Goal: Information Seeking & Learning: Learn about a topic

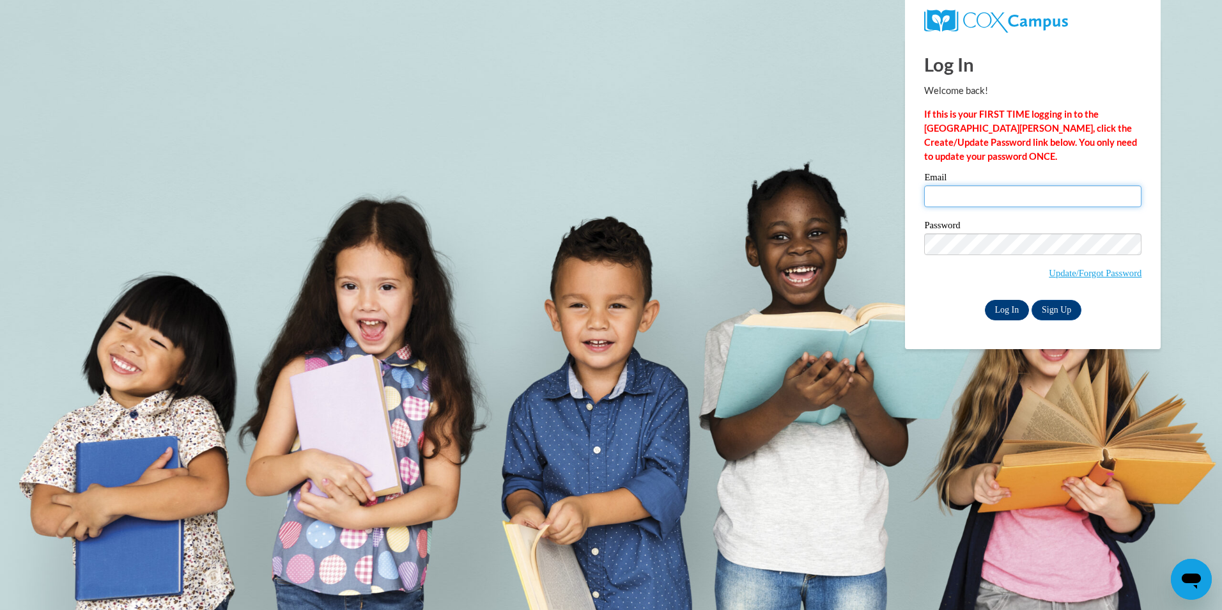
type input "[EMAIL_ADDRESS][DOMAIN_NAME]"
click at [1005, 311] on input "Log In" at bounding box center [1007, 310] width 45 height 20
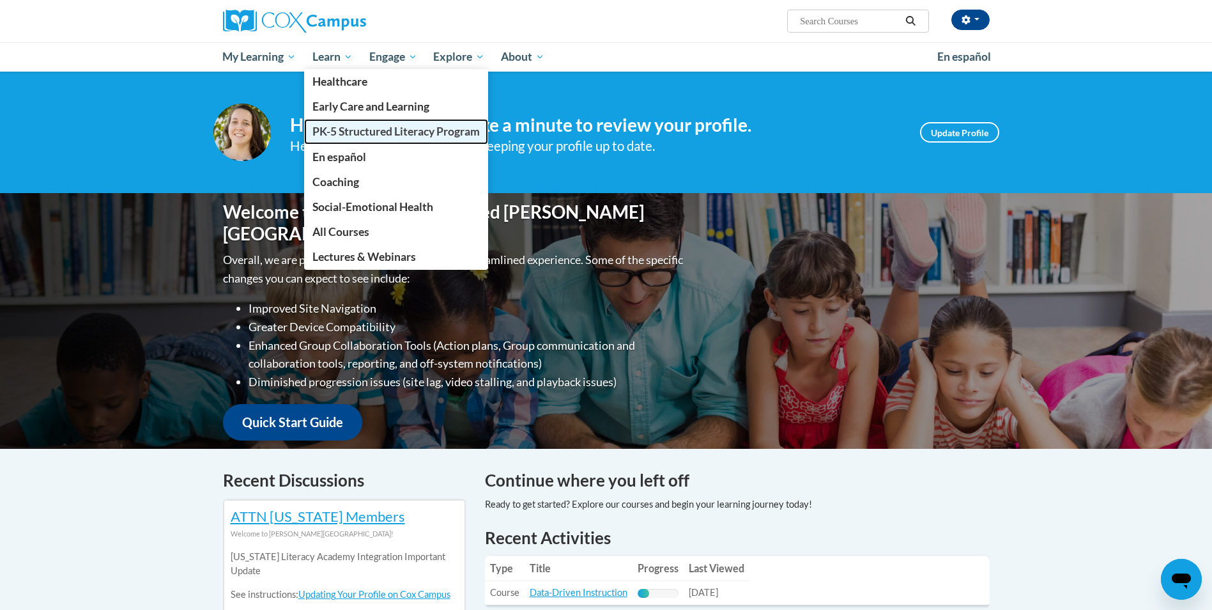
click at [358, 130] on span "PK-5 Structured Literacy Program" at bounding box center [395, 131] width 167 height 13
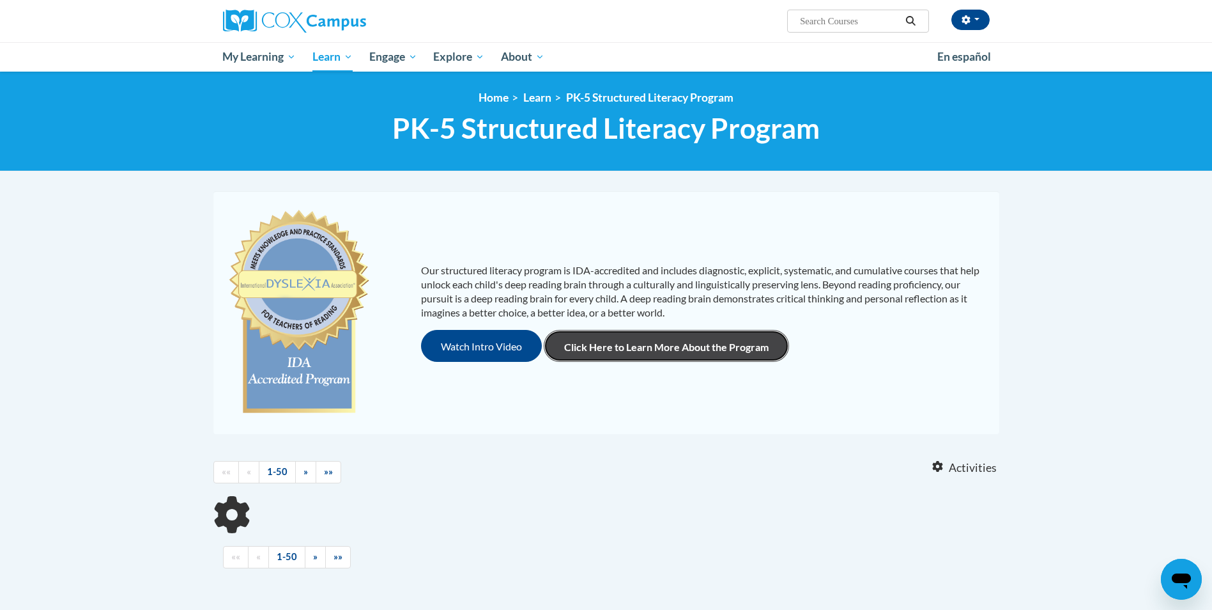
click at [666, 350] on link "Click Here to Learn More About the Program" at bounding box center [666, 346] width 245 height 32
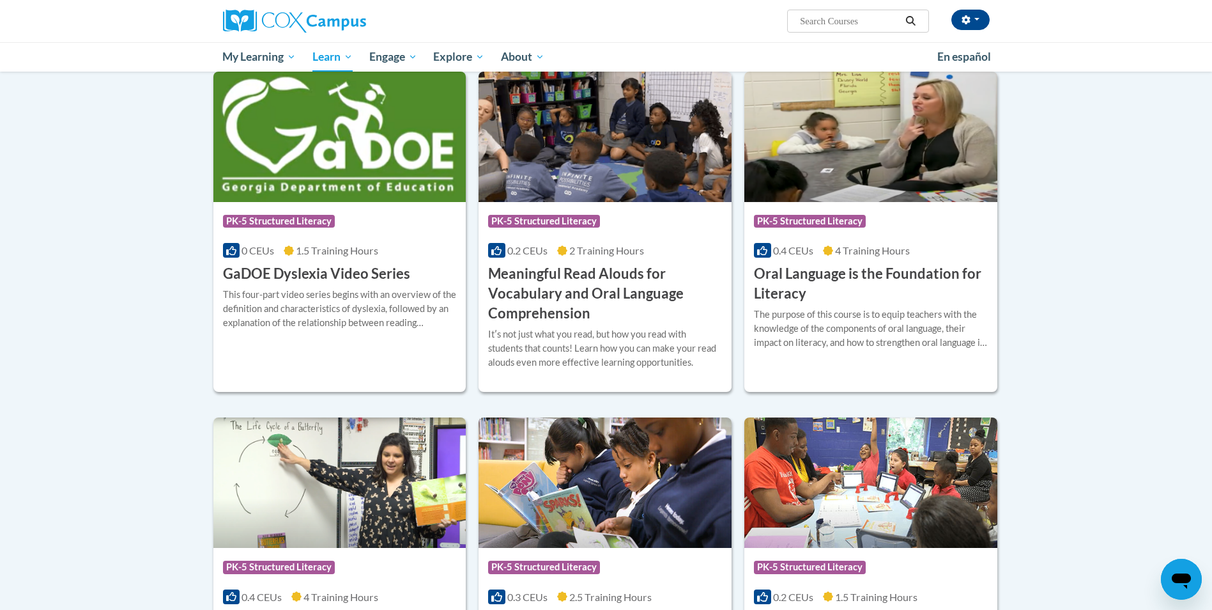
scroll to position [664, 0]
